Goal: Information Seeking & Learning: Learn about a topic

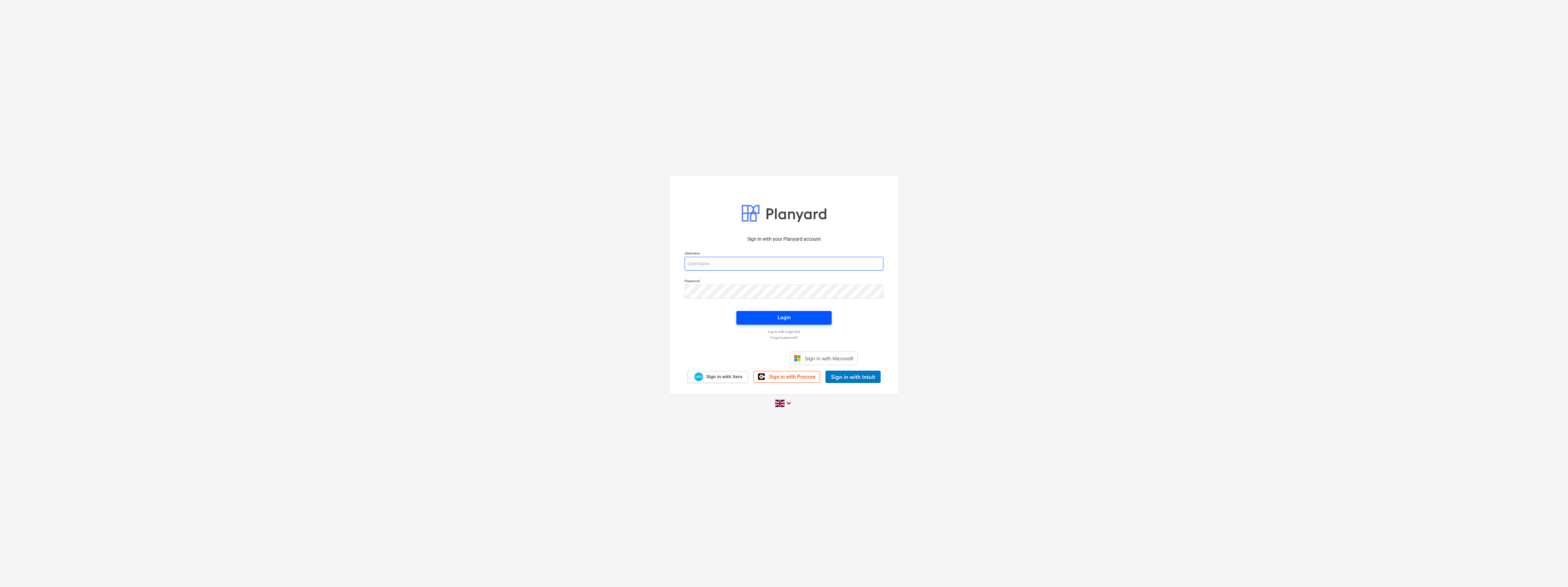
type input "[PERSON_NAME][EMAIL_ADDRESS][DOMAIN_NAME]"
click at [779, 316] on div "Login" at bounding box center [784, 318] width 13 height 9
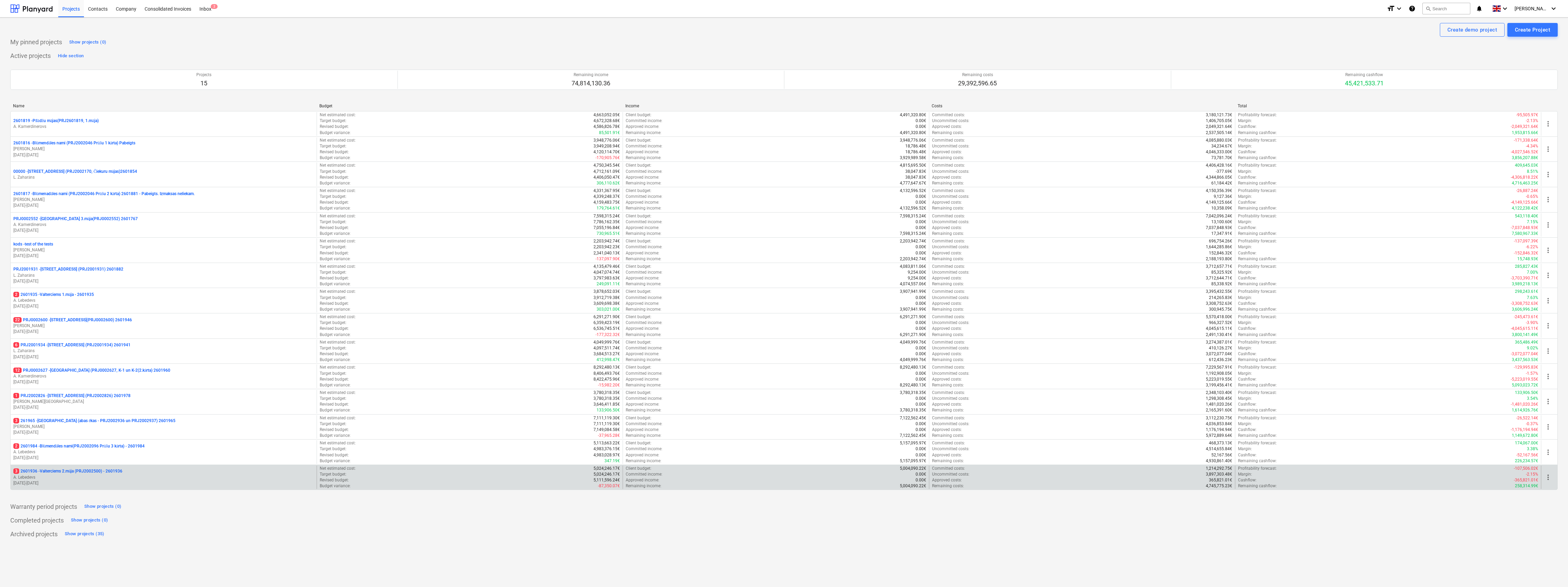
click at [95, 472] on p "3 2601936 - Valterciems 2.māja (PRJ2002500) - 2601936" at bounding box center [68, 471] width 109 height 6
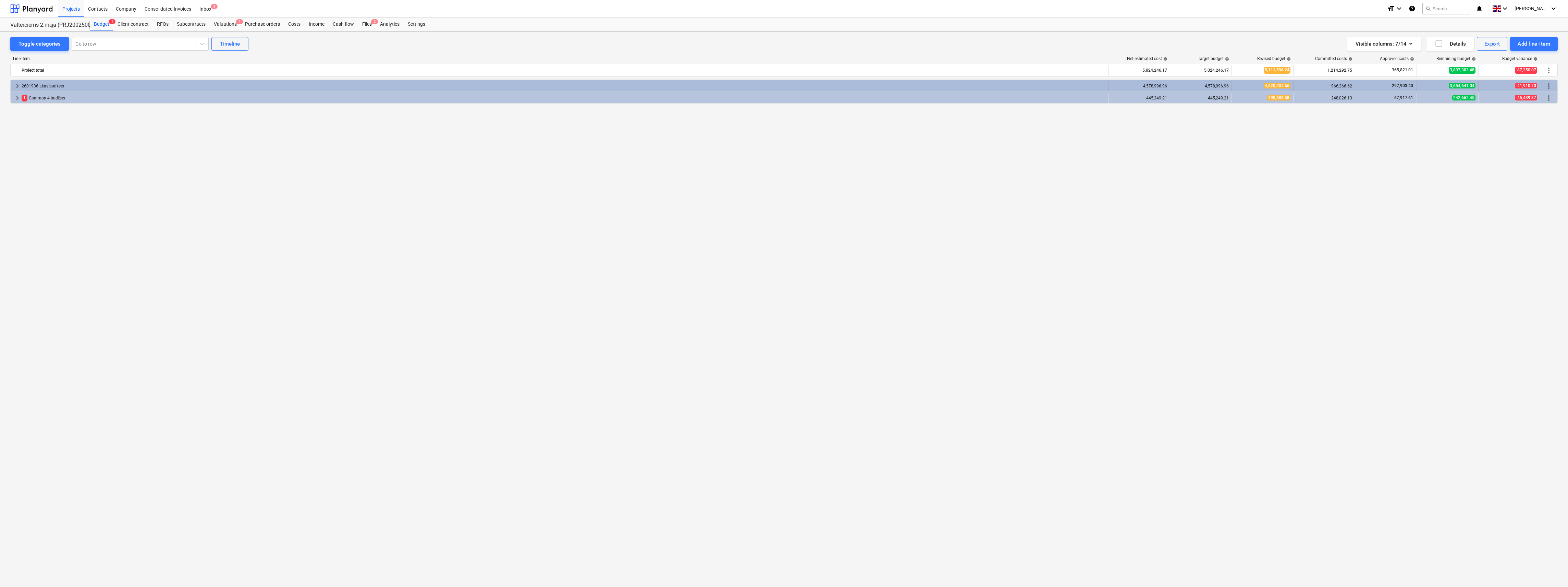
click at [14, 86] on span "keyboard_arrow_right" at bounding box center [17, 86] width 8 height 8
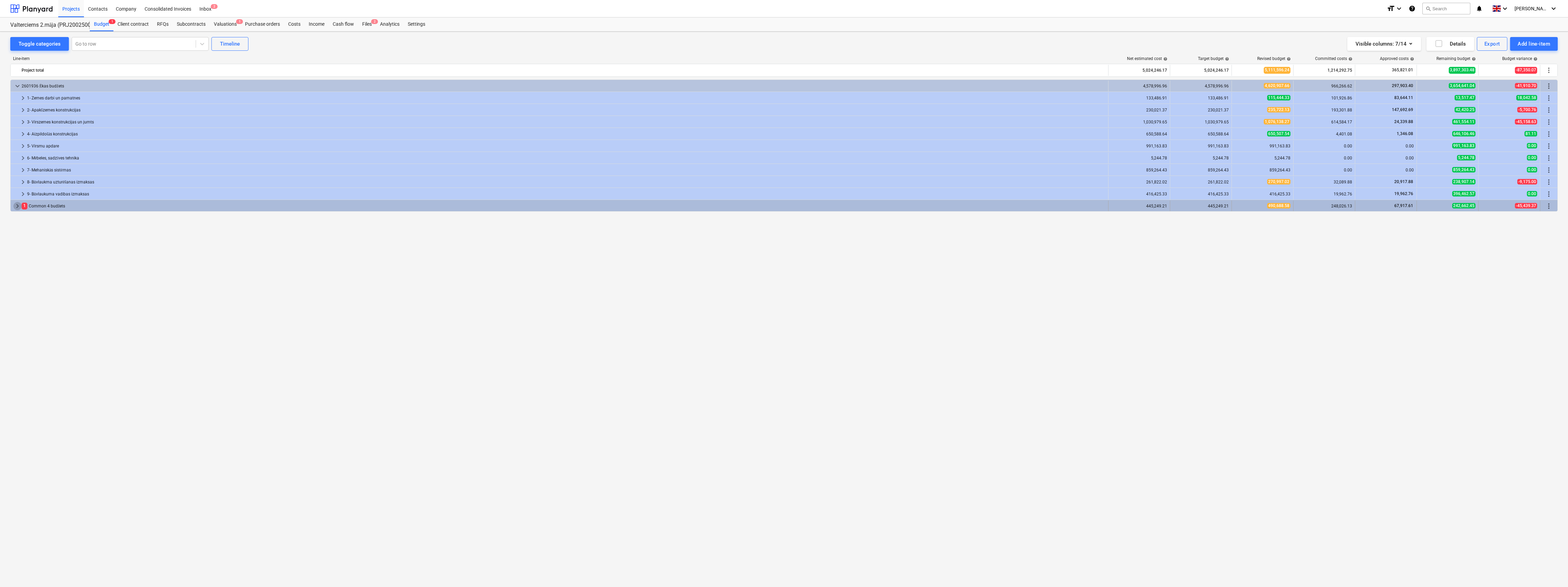
click at [18, 206] on span "keyboard_arrow_right" at bounding box center [17, 205] width 8 height 8
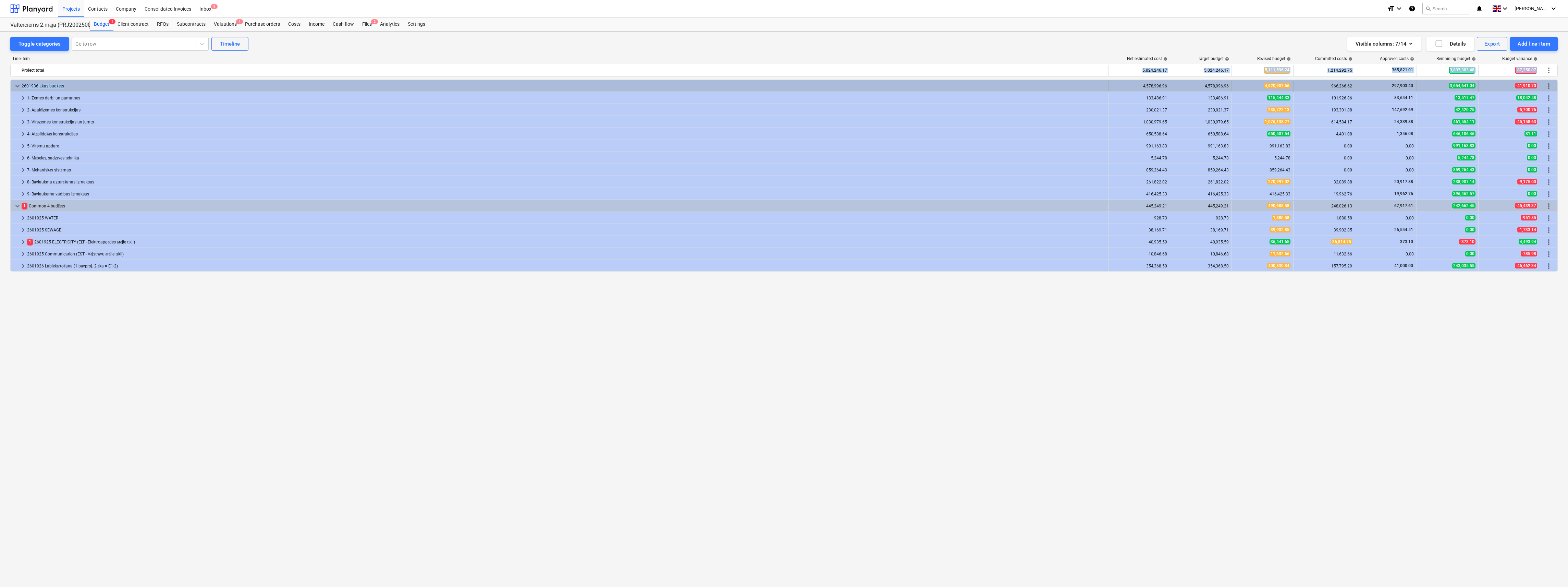
drag, startPoint x: 1107, startPoint y: 70, endPoint x: 810, endPoint y: 88, distance: 297.5
click at [810, 88] on div "Line-item Net estimated cost help Target budget help Revised budget help Commit…" at bounding box center [784, 309] width 1547 height 516
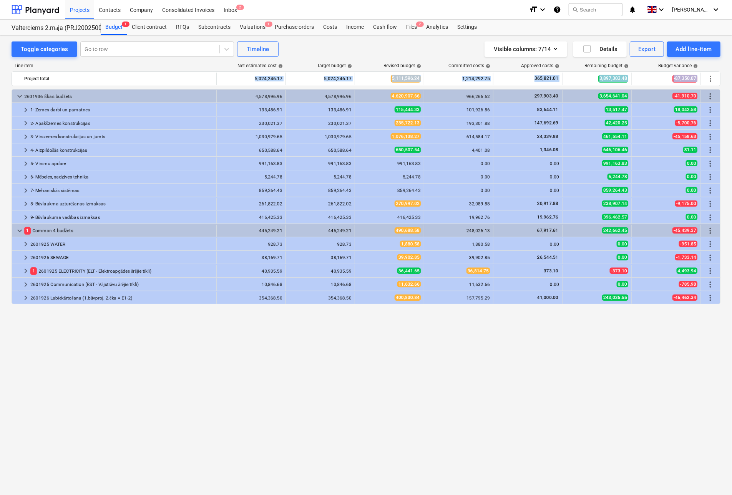
click at [563, 423] on div "keyboard_arrow_down 2601936 Ēkas budžets 4,578,996.96 4,578,996.96 4,620,907.66…" at bounding box center [366, 276] width 709 height 374
click at [405, 379] on div "keyboard_arrow_down 2601936 Ēkas budžets 4,578,996.96 4,578,996.96 4,620,907.66…" at bounding box center [366, 276] width 709 height 374
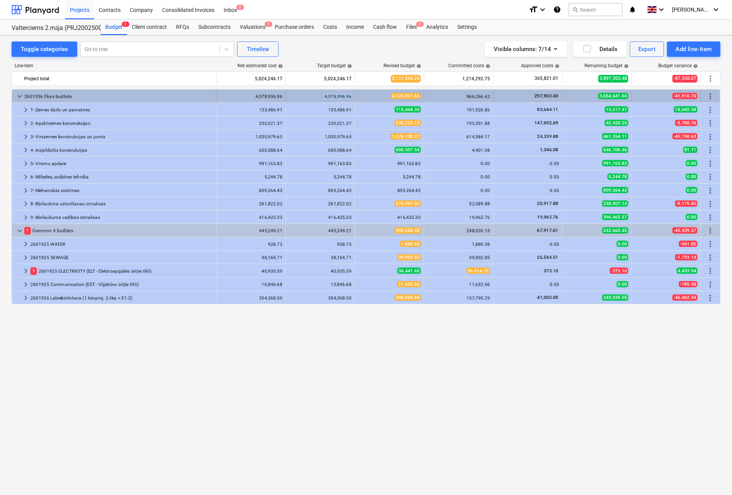
drag, startPoint x: 324, startPoint y: 97, endPoint x: 354, endPoint y: 95, distance: 29.6
click at [354, 95] on div "4,578,996.96" at bounding box center [320, 96] width 69 height 12
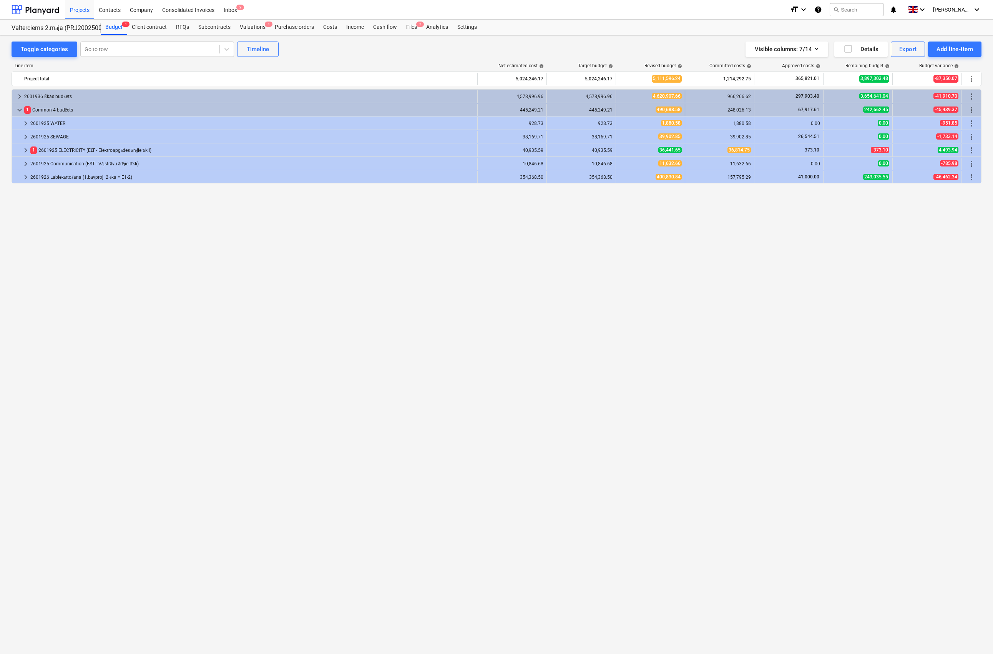
click at [518, 390] on div "keyboard_arrow_right 2601936 Ēkas budžets 4,578,996.96 4,578,996.96 4,620,907.6…" at bounding box center [497, 355] width 970 height 533
click at [36, 11] on div at bounding box center [36, 9] width 48 height 19
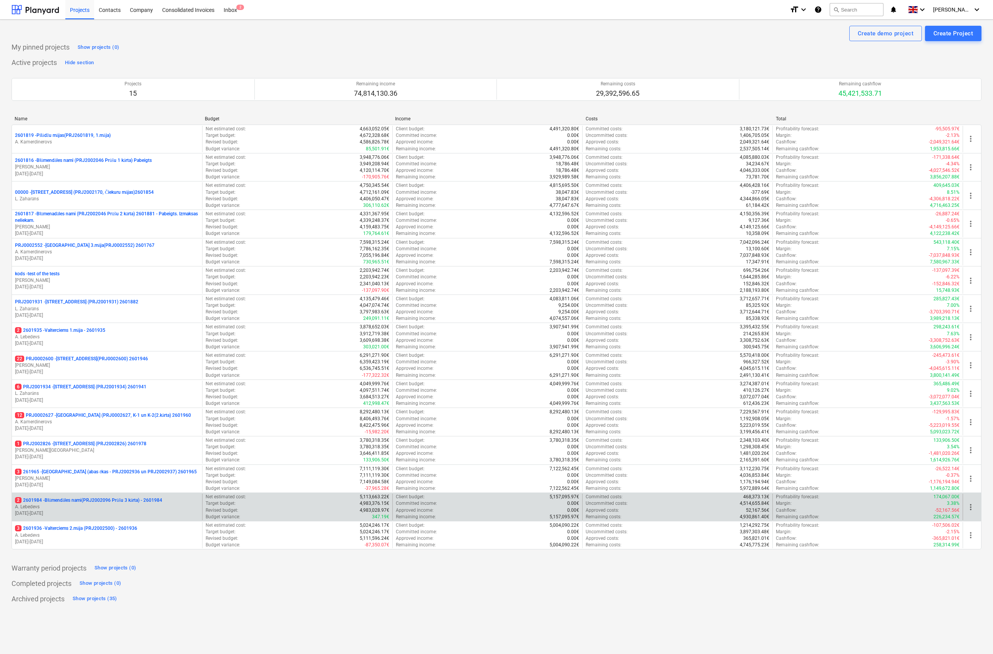
click at [91, 507] on p "A. Lebedevs" at bounding box center [107, 506] width 184 height 7
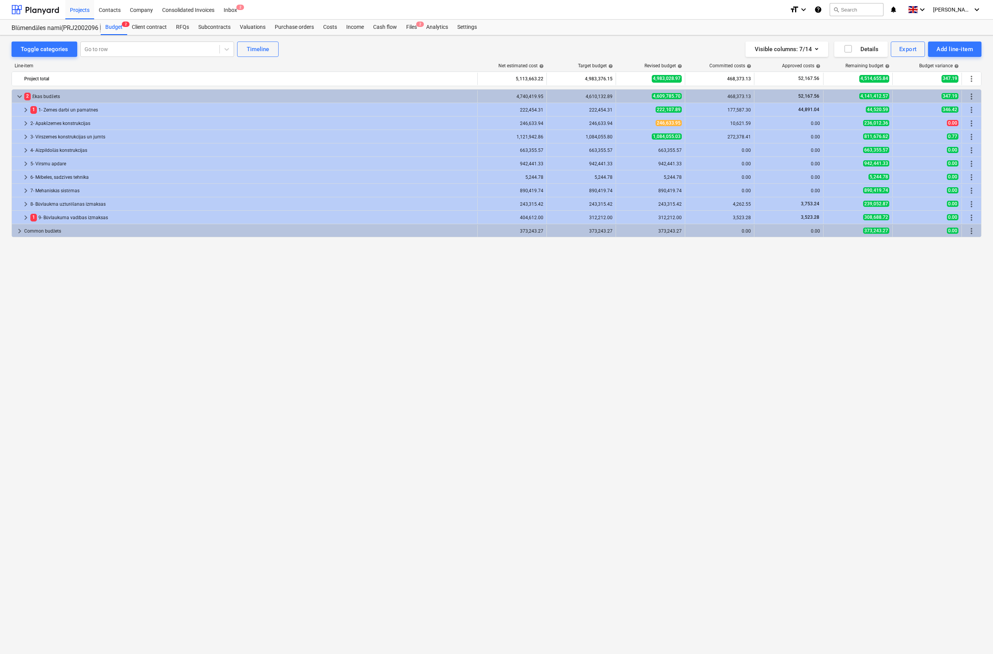
click at [868, 265] on div "keyboard_arrow_down 2 Ēkas budžets 4,740,419.95 4,610,132.89 4,609,785.70 468,3…" at bounding box center [497, 355] width 970 height 533
click at [624, 251] on div "keyboard_arrow_down 2 Ēkas budžets 4,740,419.95 4,610,132.89 4,609,785.70 468,3…" at bounding box center [497, 355] width 970 height 533
click at [562, 333] on div "keyboard_arrow_down 2 Ēkas budžets 4,740,419.95 4,610,132.89 4,609,785.70 468,3…" at bounding box center [497, 355] width 970 height 533
drag, startPoint x: 587, startPoint y: 231, endPoint x: 613, endPoint y: 234, distance: 25.9
click at [613, 234] on div "373,243.27" at bounding box center [581, 231] width 69 height 12
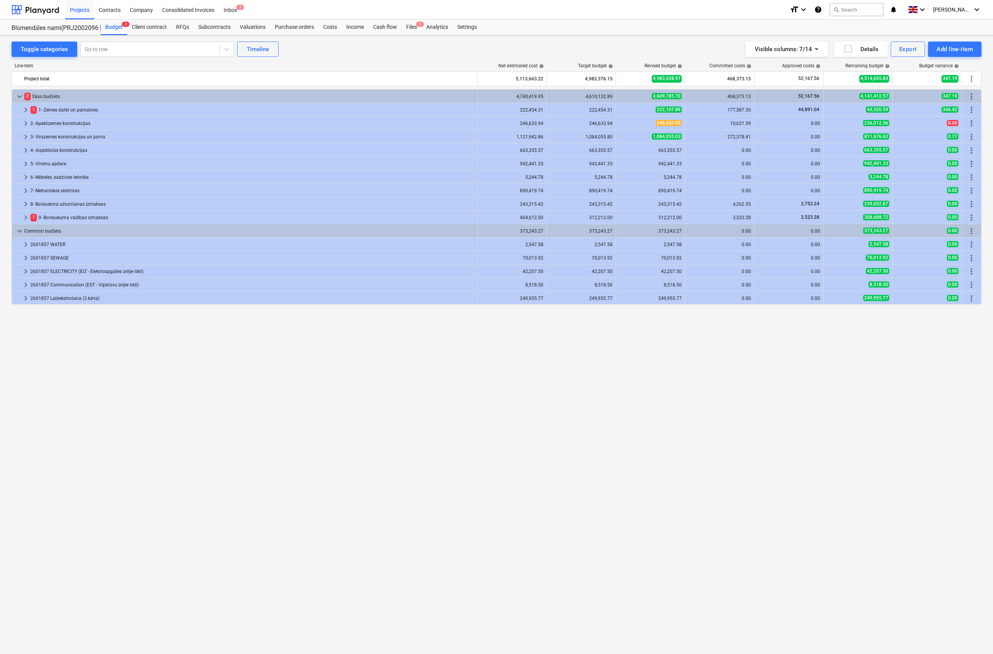
click at [575, 433] on div "keyboard_arrow_down 2 Ēkas budžets 4,740,419.95 4,610,132.89 4,609,785.70 468,3…" at bounding box center [497, 355] width 970 height 533
click at [22, 229] on span "keyboard_arrow_down" at bounding box center [19, 230] width 9 height 9
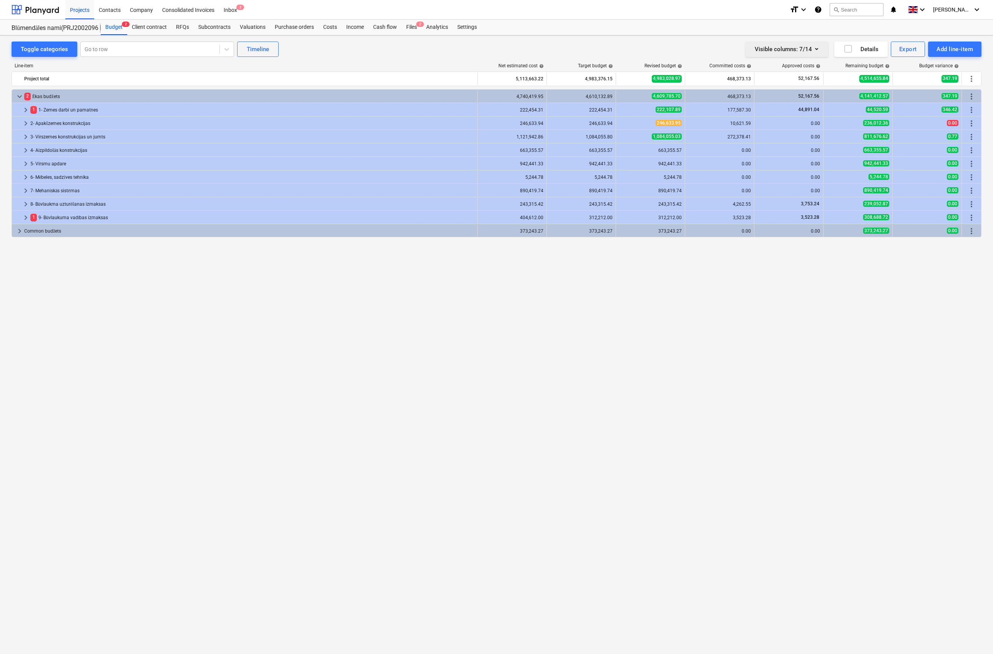
click at [808, 51] on div "Visible columns : 7/14" at bounding box center [787, 49] width 64 height 10
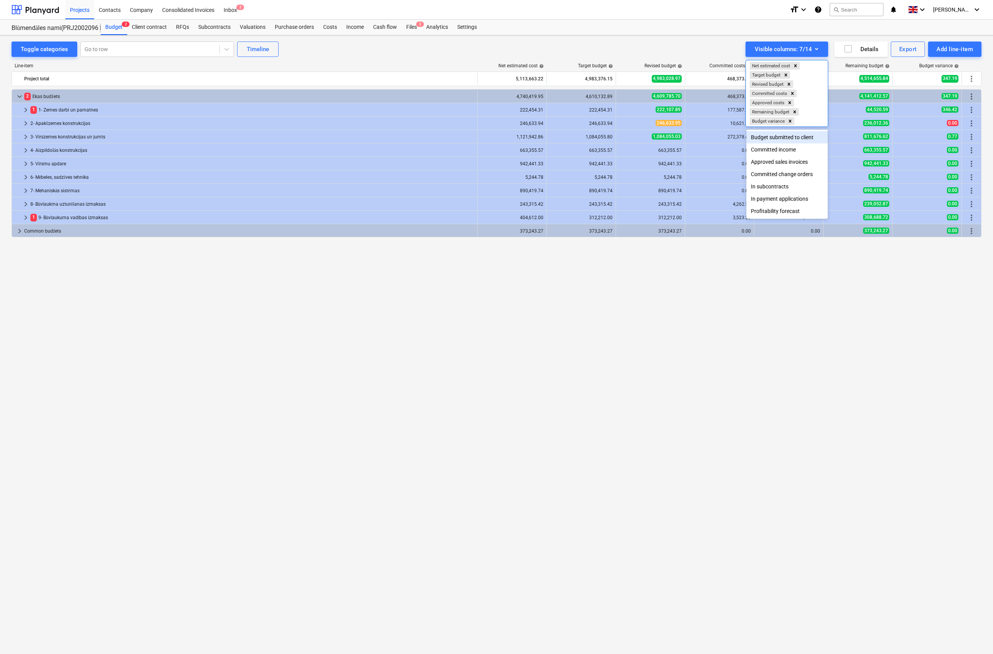
click at [805, 138] on div "Budget submitted to client" at bounding box center [786, 137] width 81 height 12
click at [549, 277] on div at bounding box center [496, 327] width 993 height 654
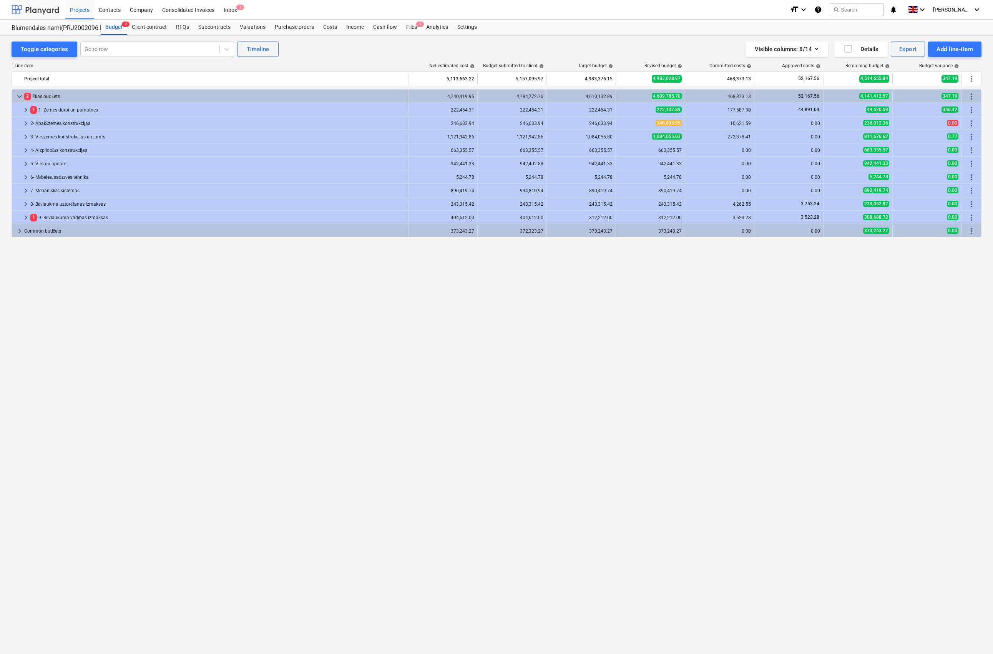
click at [33, 11] on div at bounding box center [36, 9] width 48 height 19
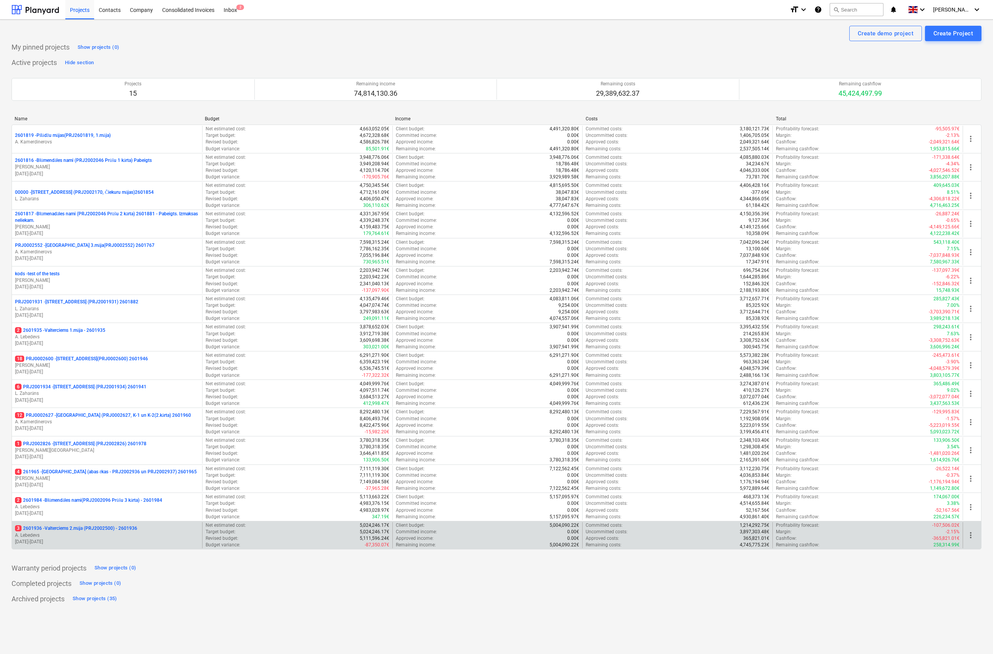
click at [101, 531] on p "3 2601936 - Valterciems 2.māja (PRJ2002500) - 2601936" at bounding box center [76, 528] width 122 height 7
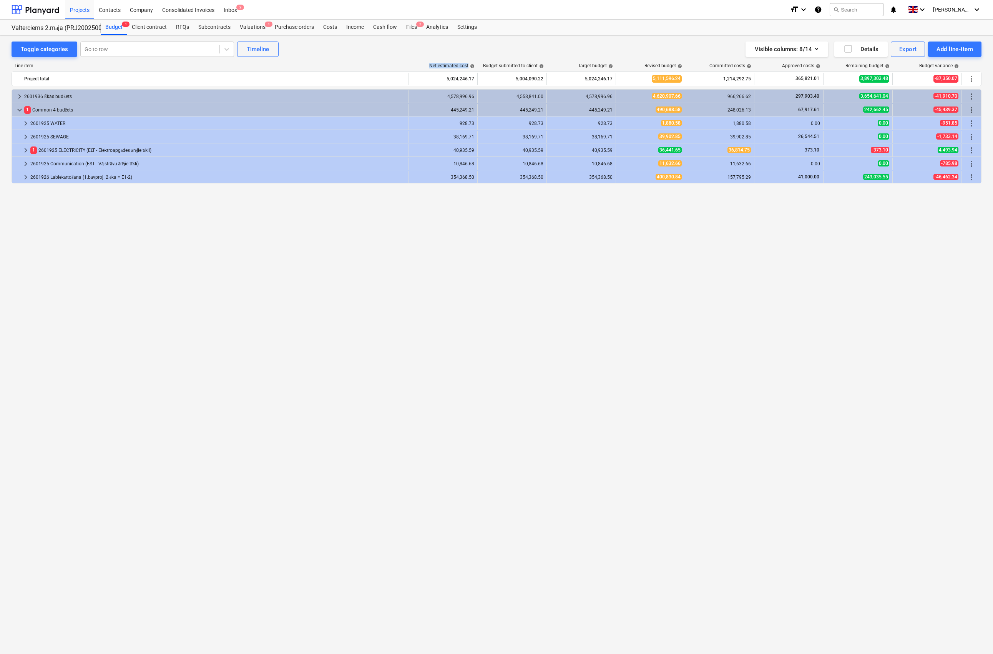
drag, startPoint x: 428, startPoint y: 63, endPoint x: 475, endPoint y: 66, distance: 47.8
click at [475, 66] on div "Net estimated cost help" at bounding box center [443, 65] width 69 height 5
